Goal: Task Accomplishment & Management: Complete application form

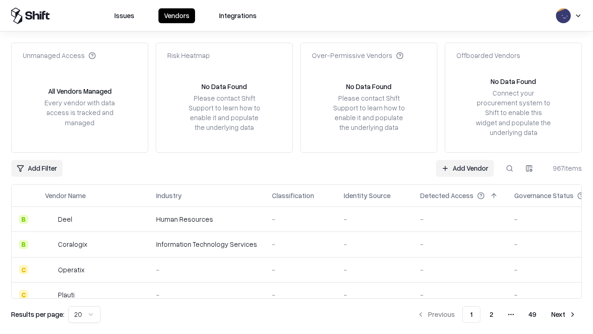
click at [465, 168] on link "Add Vendor" at bounding box center [465, 168] width 58 height 17
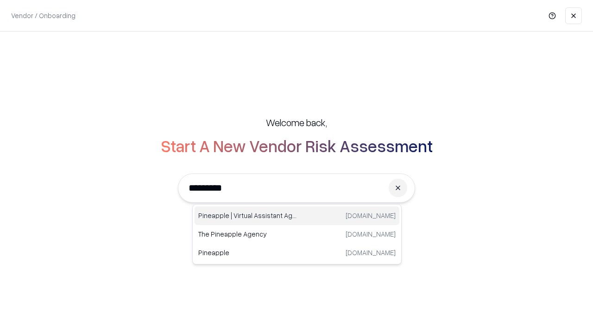
click at [297, 215] on div "Pineapple | Virtual Assistant Agency [DOMAIN_NAME]" at bounding box center [297, 215] width 205 height 19
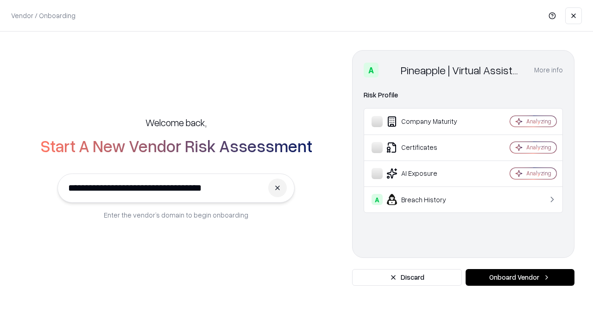
type input "**********"
click at [520, 277] on button "Onboard Vendor" at bounding box center [520, 277] width 109 height 17
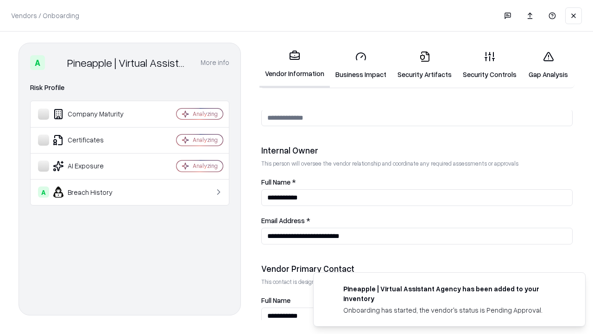
scroll to position [480, 0]
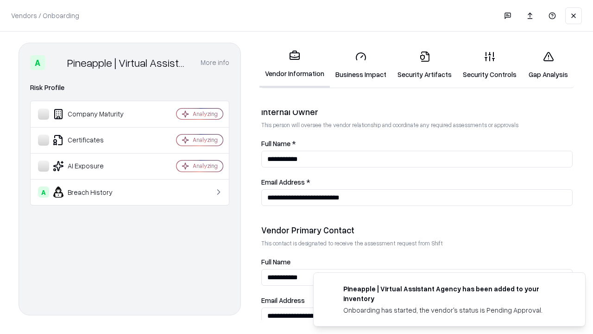
click at [361, 65] on link "Business Impact" at bounding box center [361, 65] width 62 height 43
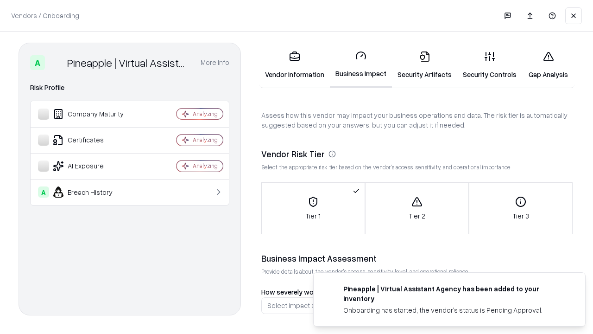
click at [424, 65] on link "Security Artifacts" at bounding box center [424, 65] width 65 height 43
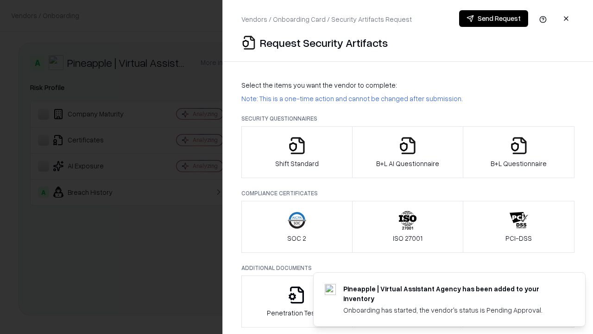
click at [297, 152] on icon "button" at bounding box center [297, 145] width 19 height 19
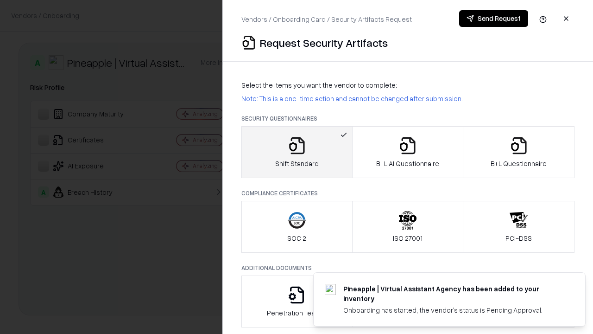
click at [493, 19] on button "Send Request" at bounding box center [493, 18] width 69 height 17
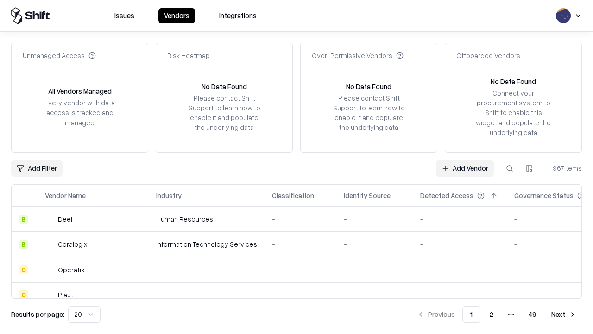
click at [510, 168] on button at bounding box center [509, 168] width 17 height 17
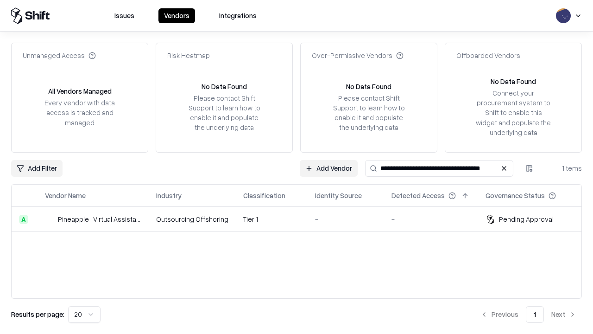
type input "**********"
click at [302, 219] on td "Tier 1" at bounding box center [272, 219] width 72 height 25
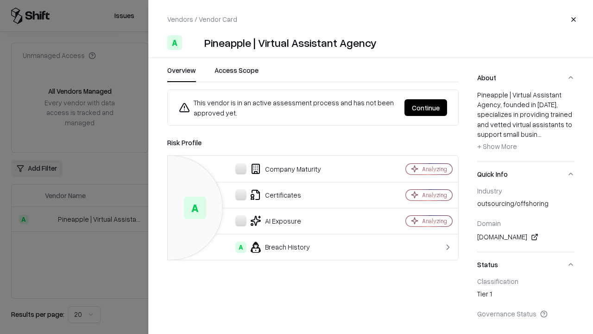
click at [426, 107] on button "Continue" at bounding box center [426, 107] width 43 height 17
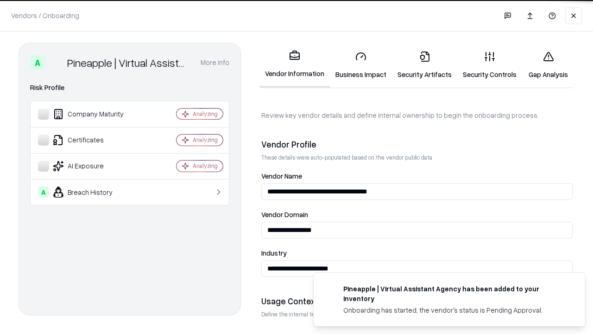
click at [424, 65] on link "Security Artifacts" at bounding box center [424, 65] width 65 height 43
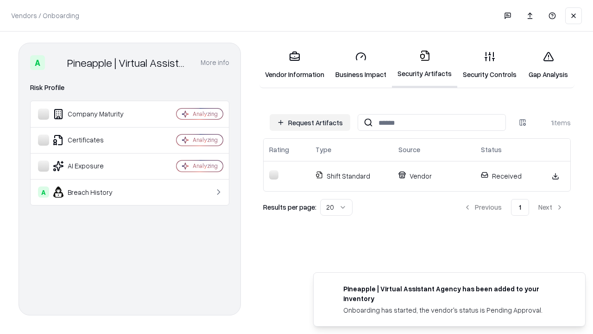
click at [490, 65] on link "Security Controls" at bounding box center [489, 65] width 65 height 43
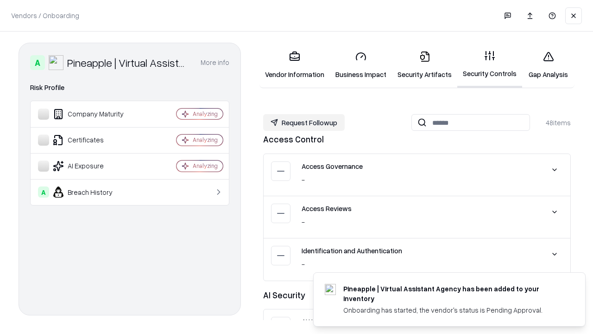
click at [304, 122] on button "Request Followup" at bounding box center [304, 122] width 82 height 17
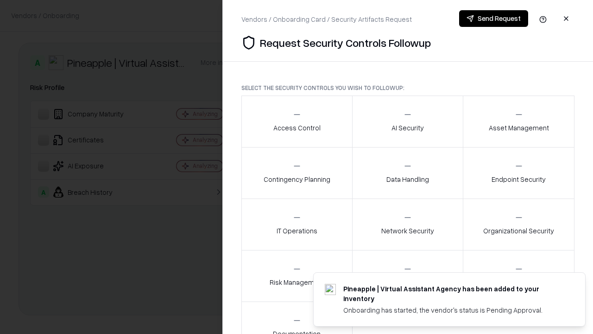
click at [297, 121] on div "Access Control" at bounding box center [296, 121] width 47 height 23
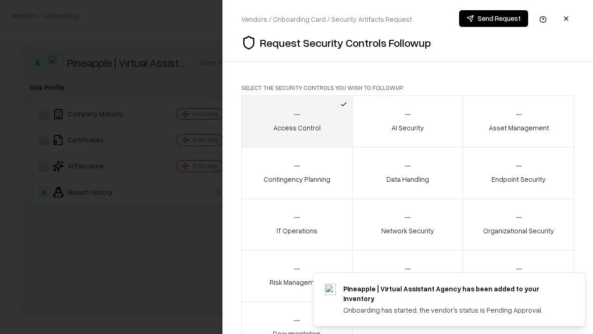
click at [493, 19] on button "Send Request" at bounding box center [493, 18] width 69 height 17
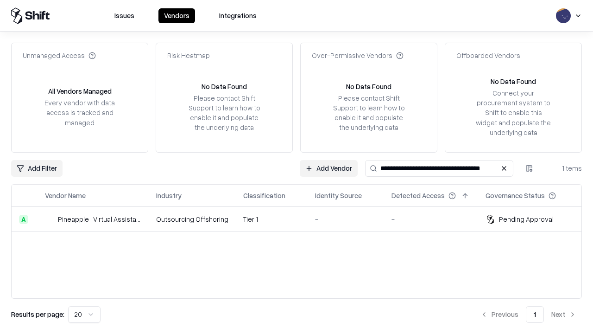
type input "**********"
click at [302, 219] on td "Tier 1" at bounding box center [272, 219] width 72 height 25
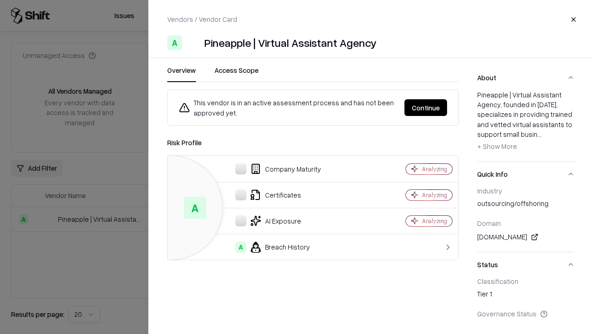
click at [426, 107] on button "Continue" at bounding box center [426, 107] width 43 height 17
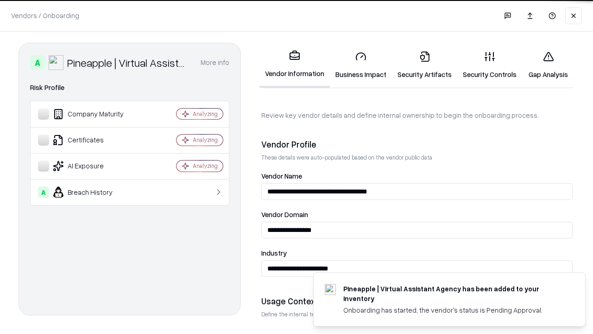
click at [548, 65] on link "Gap Analysis" at bounding box center [548, 65] width 52 height 43
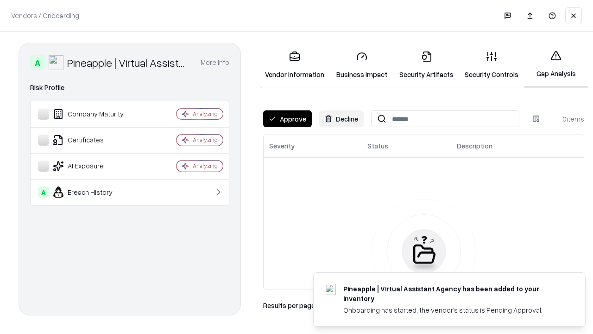
click at [287, 119] on button "Approve" at bounding box center [287, 118] width 49 height 17
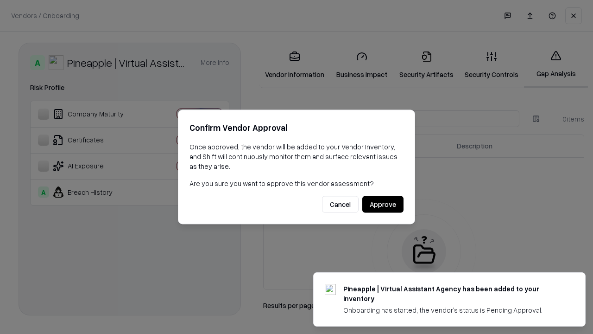
click at [383, 204] on button "Approve" at bounding box center [382, 204] width 41 height 17
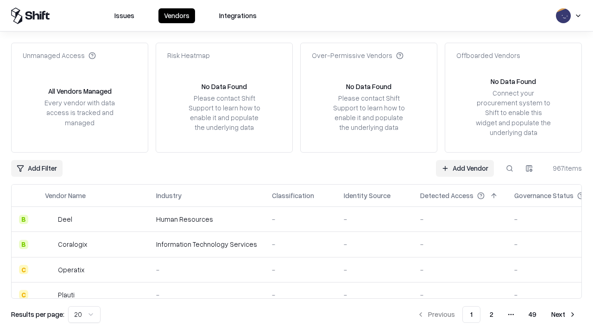
type input "**********"
click at [465, 168] on link "Add Vendor" at bounding box center [465, 168] width 58 height 17
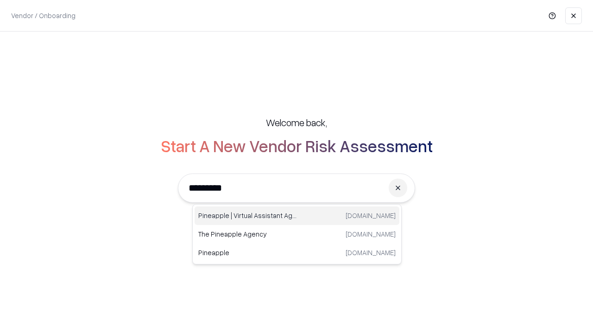
click at [297, 215] on div "Pineapple | Virtual Assistant Agency [DOMAIN_NAME]" at bounding box center [297, 215] width 205 height 19
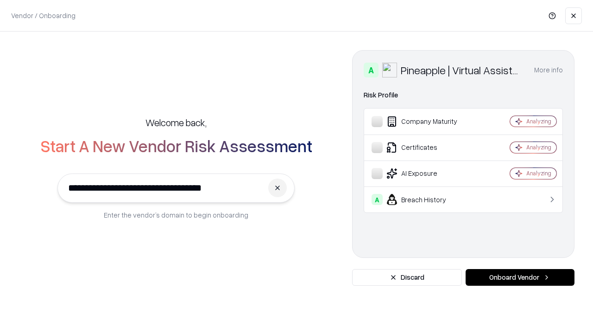
type input "**********"
click at [520, 277] on button "Onboard Vendor" at bounding box center [520, 277] width 109 height 17
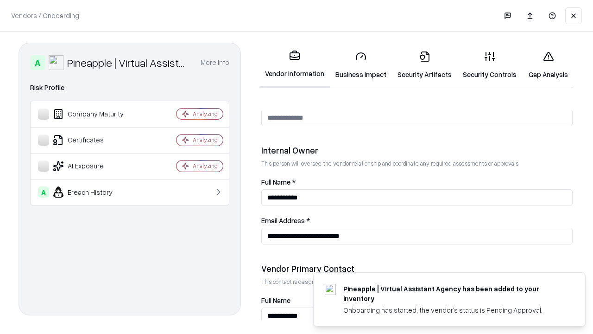
scroll to position [480, 0]
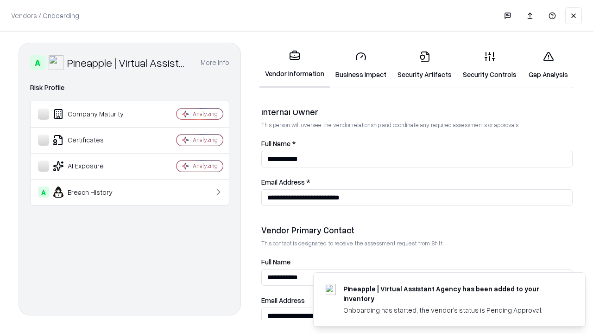
click at [548, 65] on link "Gap Analysis" at bounding box center [548, 65] width 52 height 43
